Goal: Connect with others: Find specific page/section

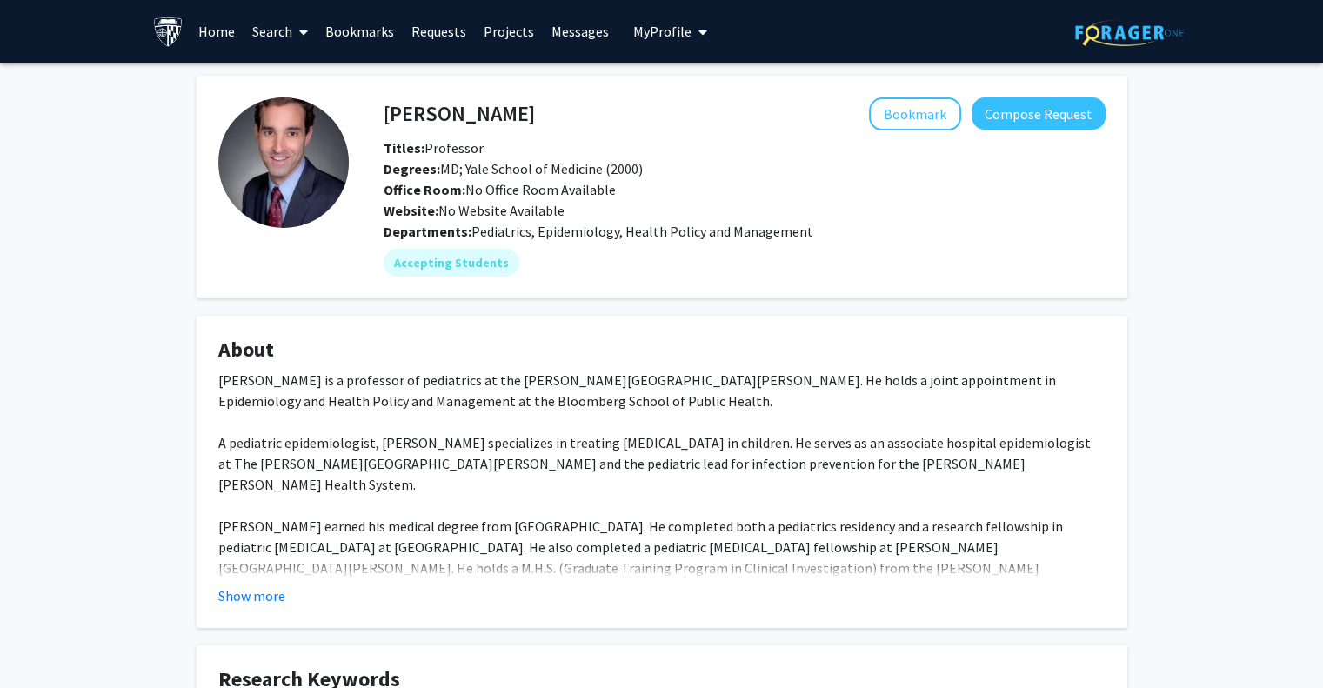
scroll to position [602, 0]
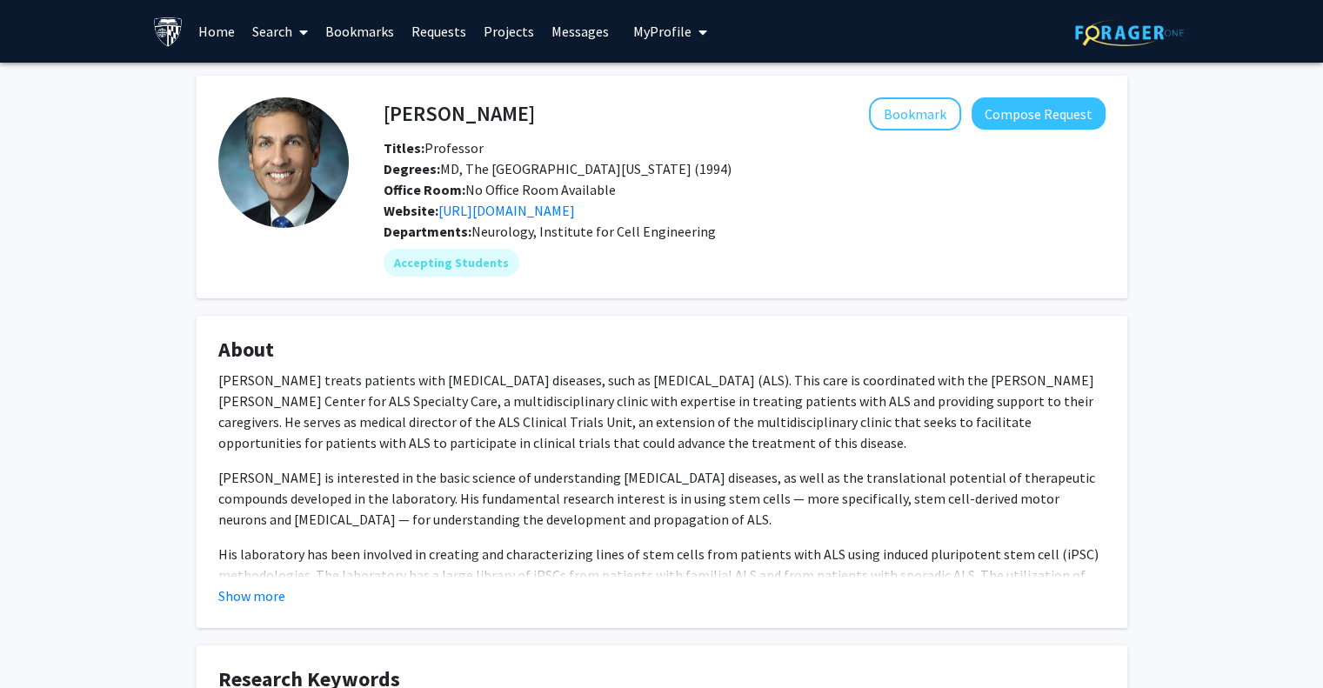
click at [344, 612] on fg-card "About [PERSON_NAME] treats patients with [MEDICAL_DATA] diseases, such as [MEDI…" at bounding box center [662, 472] width 931 height 312
click at [278, 592] on button "Show more" at bounding box center [251, 595] width 67 height 21
